Goal: Obtain resource: Download file/media

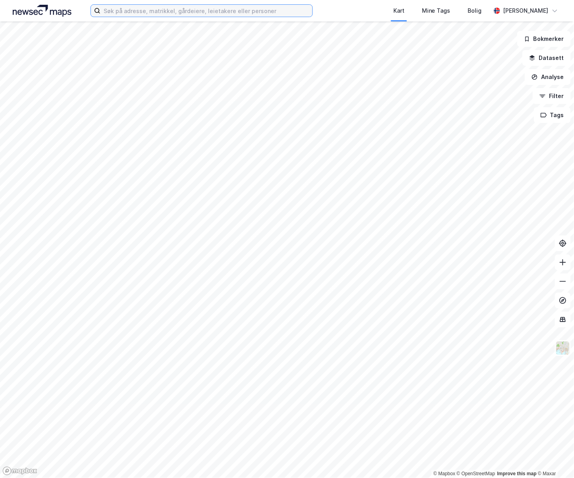
click at [156, 8] on input at bounding box center [206, 11] width 212 height 12
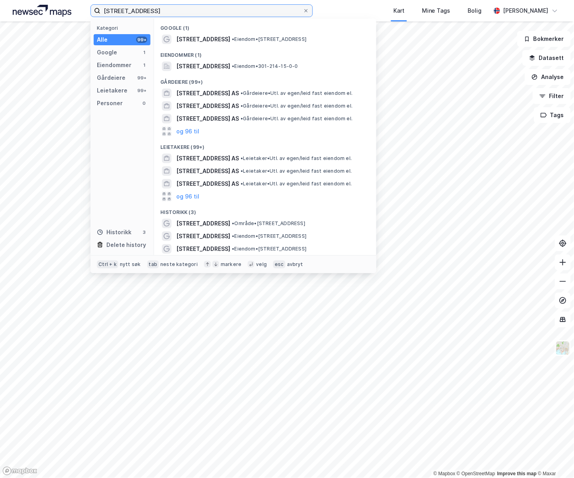
type input "[STREET_ADDRESS]"
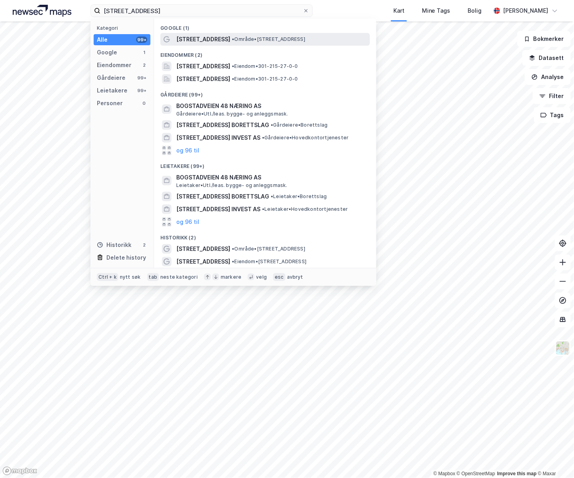
click at [196, 40] on span "[STREET_ADDRESS]" at bounding box center [203, 40] width 54 height 10
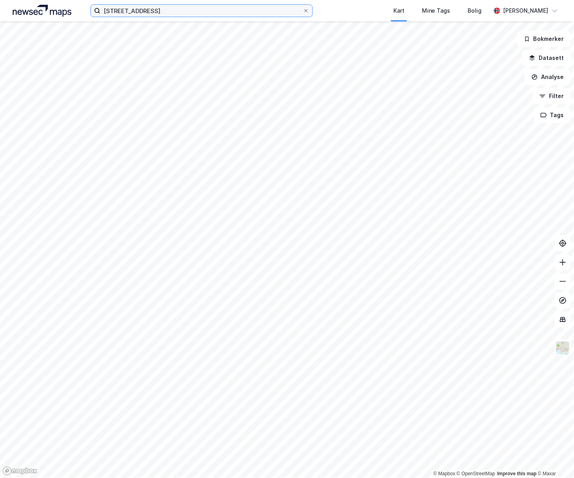
click at [156, 8] on input "[STREET_ADDRESS]" at bounding box center [201, 11] width 202 height 12
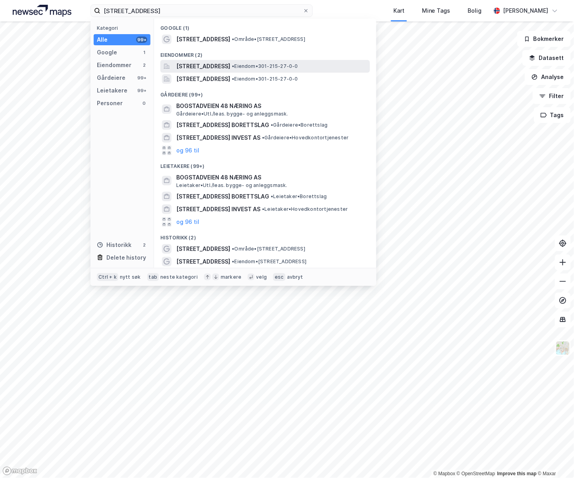
click at [204, 64] on span "[STREET_ADDRESS]" at bounding box center [203, 67] width 54 height 10
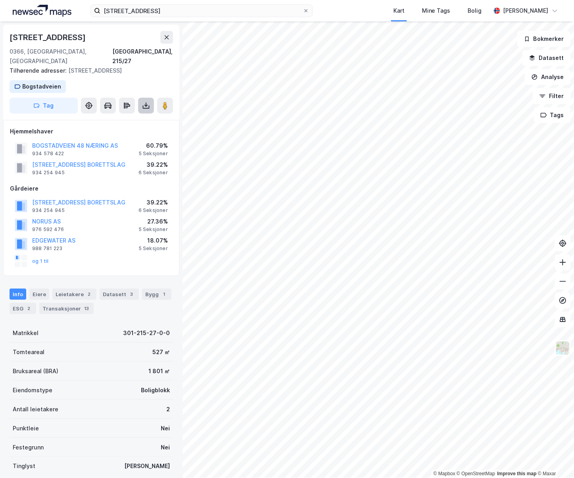
click at [147, 104] on icon at bounding box center [145, 105] width 3 height 2
click at [127, 118] on div "Last ned grunnbok" at bounding box center [107, 121] width 46 height 6
click at [120, 131] on div "Last ned matrikkelrapport" at bounding box center [116, 134] width 65 height 6
click at [162, 150] on div "5 Seksjoner" at bounding box center [153, 153] width 29 height 6
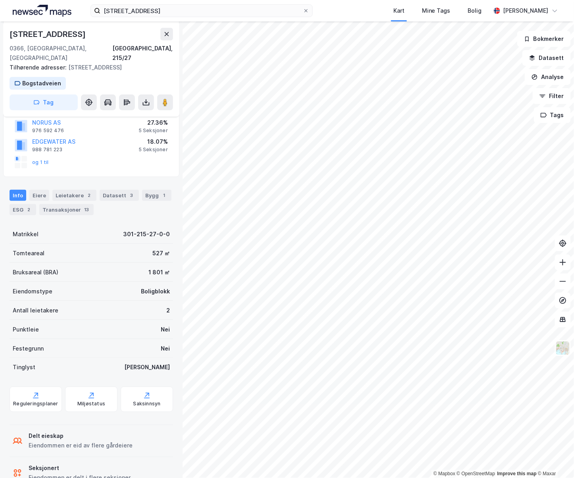
scroll to position [114, 0]
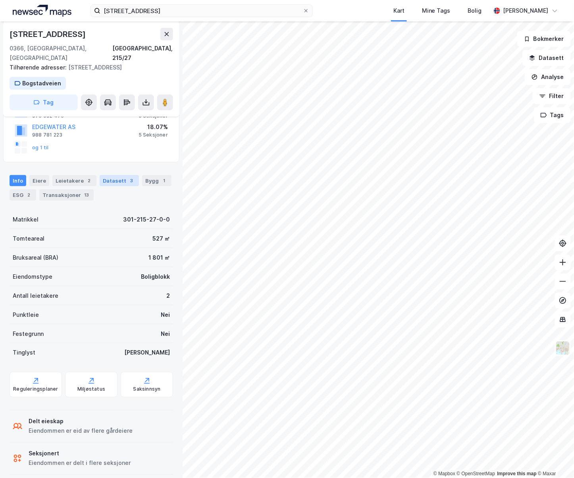
click at [114, 175] on div "Datasett 3" at bounding box center [119, 180] width 39 height 11
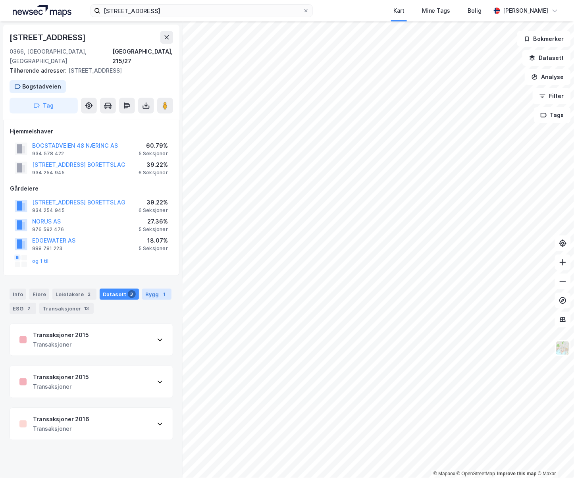
click at [148, 289] on div "Bygg 1" at bounding box center [156, 294] width 29 height 11
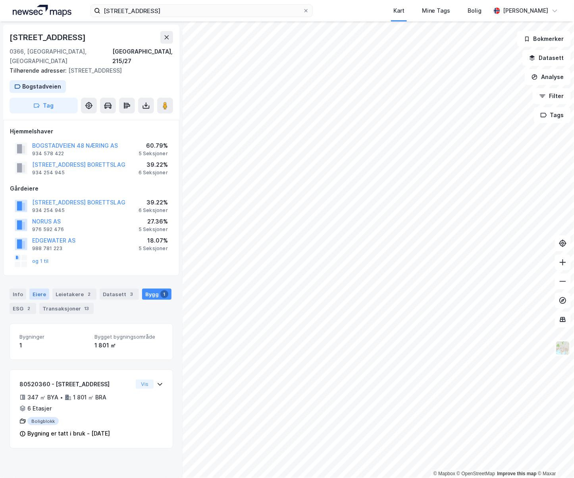
click at [37, 289] on div "Eiere" at bounding box center [39, 294] width 20 height 11
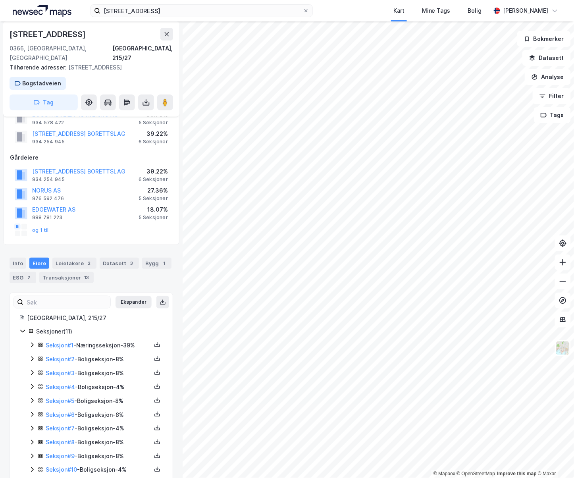
scroll to position [58, 0]
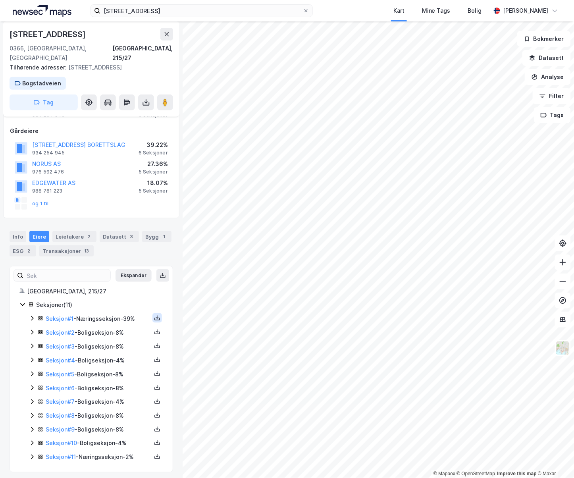
click at [154, 318] on icon at bounding box center [157, 319] width 6 height 3
click at [125, 285] on div "Grunnbok" at bounding box center [114, 294] width 70 height 19
click at [157, 316] on icon at bounding box center [157, 318] width 1 height 4
click at [112, 308] on div "Matrikkelrapport" at bounding box center [119, 313] width 46 height 10
click at [154, 329] on icon at bounding box center [157, 332] width 6 height 6
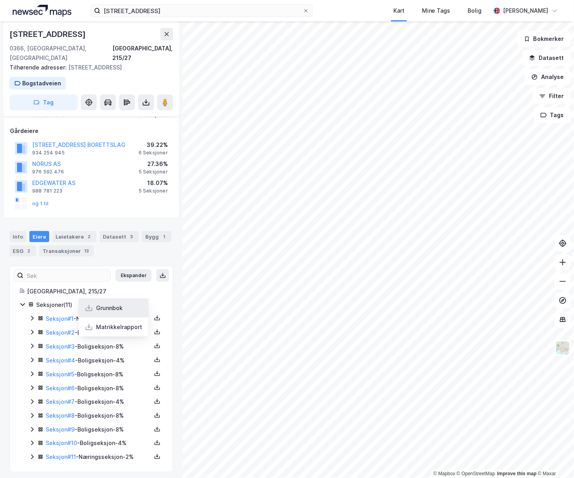
click at [106, 303] on div "Grunnbok" at bounding box center [109, 308] width 27 height 10
click at [154, 329] on icon at bounding box center [157, 332] width 6 height 6
click at [126, 322] on div "Matrikkelrapport" at bounding box center [119, 327] width 46 height 10
click at [154, 343] on icon at bounding box center [157, 346] width 6 height 6
click at [112, 317] on div "Grunnbok" at bounding box center [109, 322] width 27 height 10
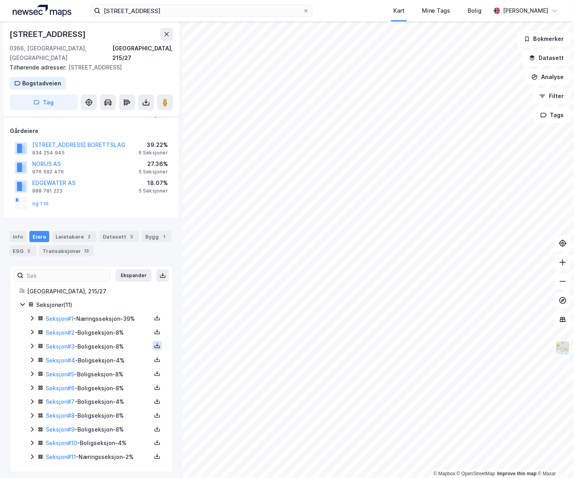
click at [154, 343] on icon at bounding box center [157, 346] width 6 height 6
click at [134, 336] on div "Matrikkelrapport" at bounding box center [119, 341] width 46 height 10
click at [154, 356] on icon at bounding box center [157, 359] width 6 height 6
click at [123, 332] on div "Grunnbok" at bounding box center [114, 335] width 70 height 19
click at [154, 356] on icon at bounding box center [157, 359] width 6 height 6
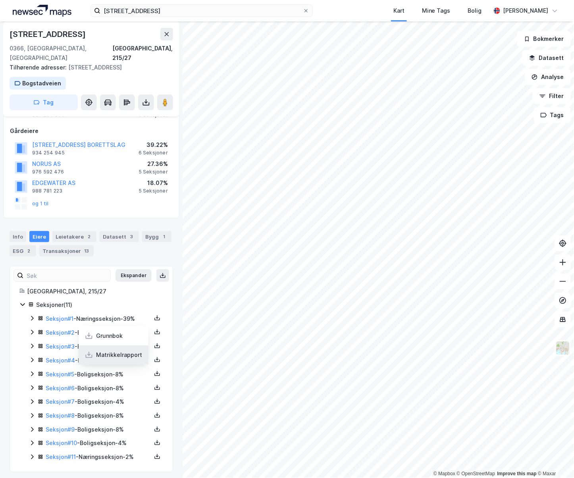
click at [132, 350] on div "Matrikkelrapport" at bounding box center [119, 355] width 46 height 10
click at [154, 370] on icon at bounding box center [157, 373] width 6 height 6
click at [126, 346] on div "Grunnbok" at bounding box center [114, 349] width 70 height 19
click at [154, 370] on icon at bounding box center [157, 373] width 6 height 6
click at [136, 365] on div "Matrikkelrapport" at bounding box center [114, 368] width 70 height 19
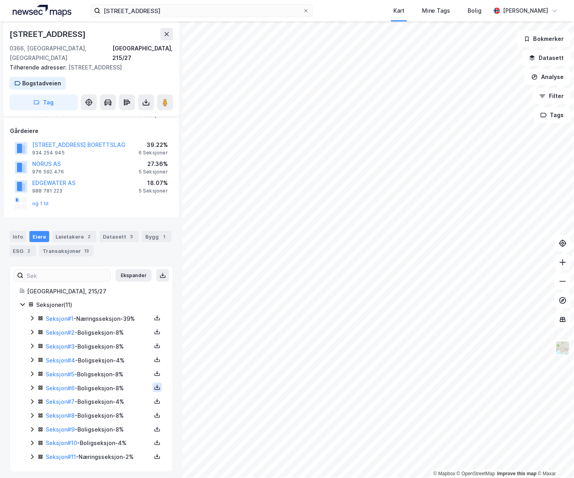
click at [157, 385] on icon at bounding box center [157, 387] width 1 height 4
click at [122, 358] on div "Grunnbok" at bounding box center [114, 363] width 70 height 19
click at [154, 384] on icon at bounding box center [157, 387] width 6 height 6
click at [129, 378] on div "Matrikkelrapport" at bounding box center [119, 383] width 46 height 10
click at [154, 398] on icon at bounding box center [157, 401] width 6 height 6
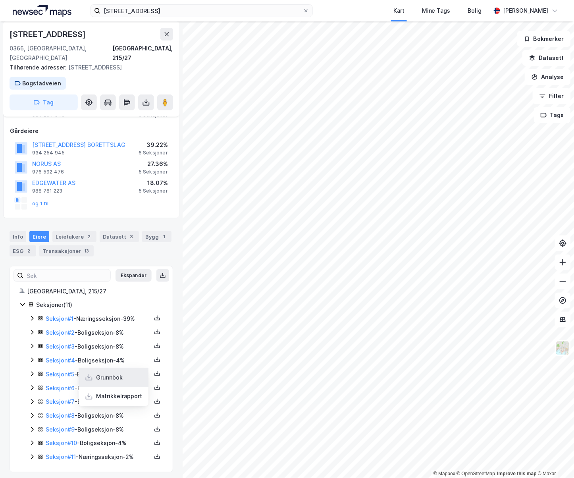
click at [127, 374] on div "Grunnbok" at bounding box center [114, 377] width 70 height 19
click at [154, 398] on icon at bounding box center [157, 401] width 6 height 6
click at [133, 392] on div "Matrikkelrapport" at bounding box center [119, 397] width 46 height 10
click at [154, 412] on icon at bounding box center [157, 415] width 6 height 6
click at [121, 386] on div "Grunnbok" at bounding box center [114, 391] width 70 height 19
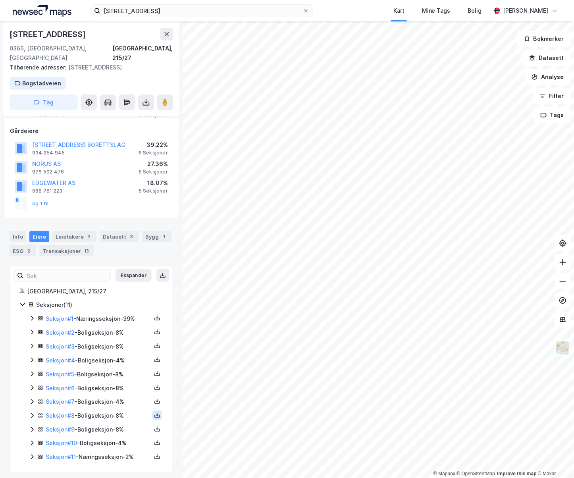
click at [154, 412] on icon at bounding box center [157, 415] width 6 height 6
click at [136, 406] on div "Matrikkelrapport" at bounding box center [114, 410] width 70 height 19
click at [154, 426] on icon at bounding box center [157, 429] width 6 height 6
click at [125, 398] on div "Grunnbok" at bounding box center [114, 405] width 70 height 19
click at [157, 426] on icon at bounding box center [157, 428] width 1 height 4
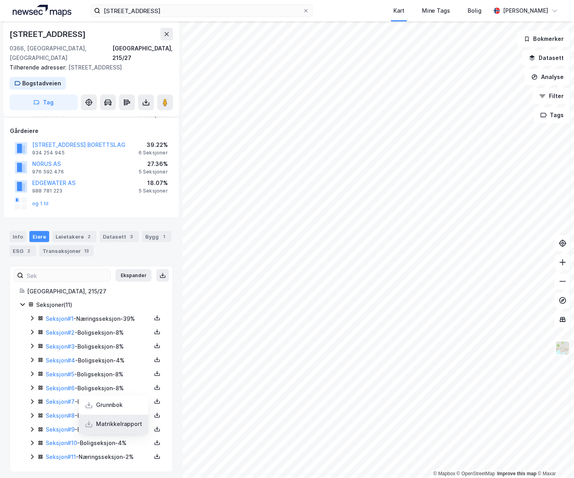
click at [137, 417] on div "Matrikkelrapport" at bounding box center [114, 424] width 70 height 19
click at [154, 439] on icon at bounding box center [157, 442] width 6 height 6
click at [129, 416] on div "Grunnbok" at bounding box center [114, 419] width 70 height 19
click at [154, 439] on icon at bounding box center [157, 442] width 6 height 6
click at [134, 429] on div "Matrikkelrapport" at bounding box center [114, 438] width 70 height 19
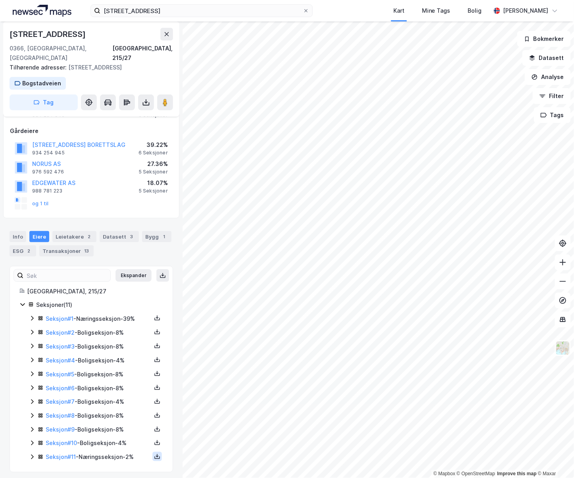
click at [154, 453] on icon at bounding box center [157, 456] width 6 height 6
click at [132, 430] on div "Grunnbok" at bounding box center [114, 433] width 70 height 19
click at [157, 454] on icon at bounding box center [157, 456] width 1 height 4
click at [135, 445] on div "Matrikkelrapport" at bounding box center [114, 451] width 70 height 19
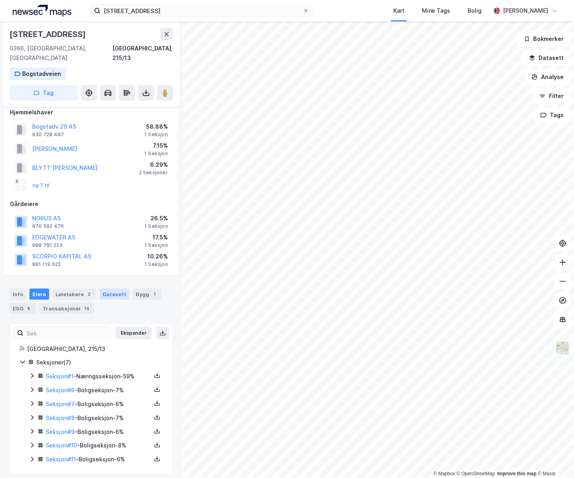
scroll to position [10, 0]
click at [150, 345] on div "[GEOGRAPHIC_DATA], 215/13 Seksjoner ( 7 ) Seksjon # 1 - Næringsseksjon - 59% Se…" at bounding box center [91, 404] width 144 height 120
click at [154, 375] on icon at bounding box center [157, 376] width 6 height 3
click at [116, 344] on div "Grunnbok" at bounding box center [114, 351] width 70 height 19
click at [154, 372] on icon at bounding box center [157, 375] width 6 height 6
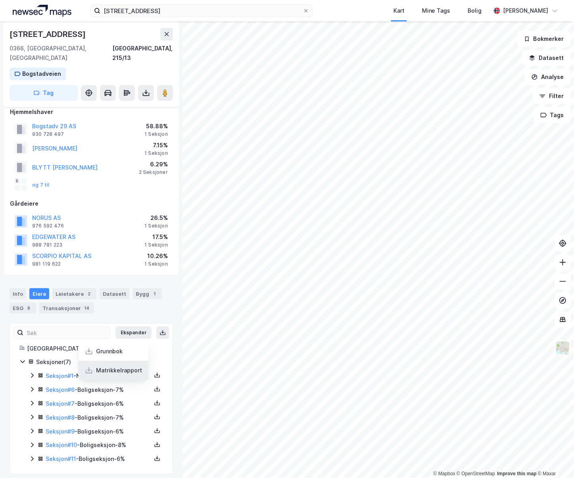
click at [131, 366] on div "Matrikkelrapport" at bounding box center [119, 371] width 46 height 10
